Goal: Information Seeking & Learning: Check status

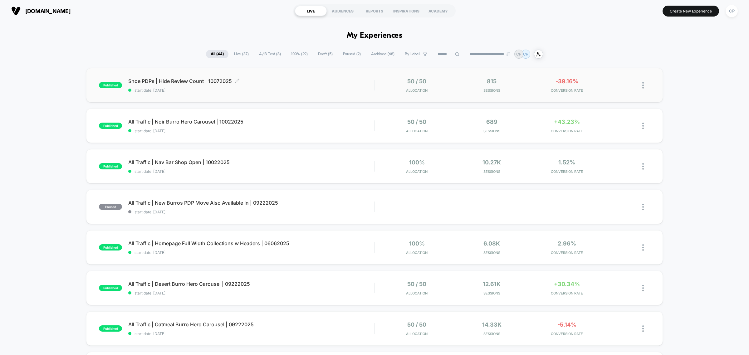
click at [186, 83] on span "Shoe PDPs | Hide Review Count | 10072025 Click to edit experience details" at bounding box center [251, 81] width 246 height 6
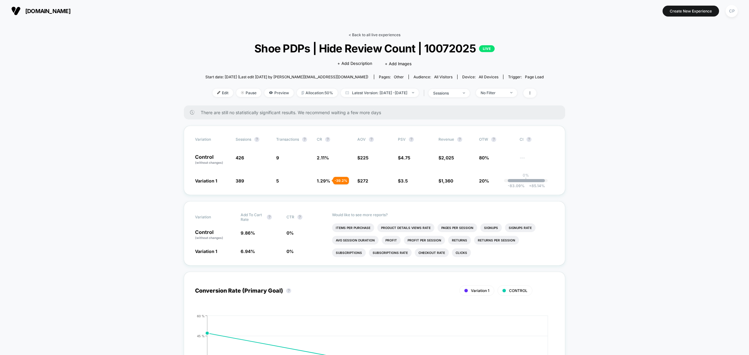
click at [357, 36] on link "< Back to all live experiences" at bounding box center [374, 34] width 52 height 5
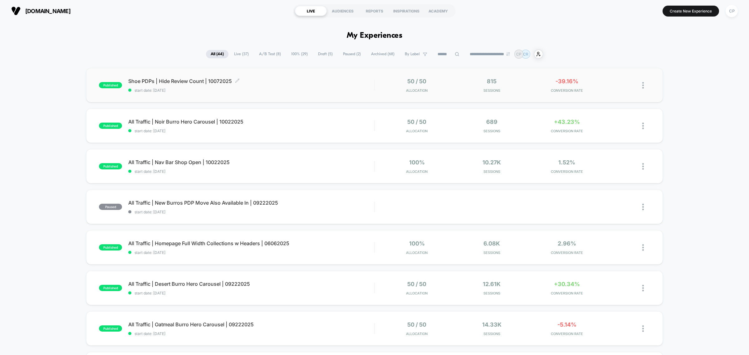
click at [190, 83] on span "Shoe PDPs | Hide Review Count | 10072025 Click to edit experience details" at bounding box center [251, 81] width 246 height 6
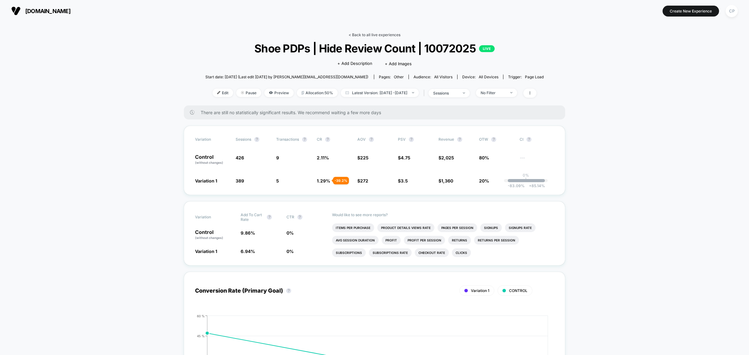
click at [377, 35] on link "< Back to all live experiences" at bounding box center [374, 34] width 52 height 5
